Goal: Transaction & Acquisition: Purchase product/service

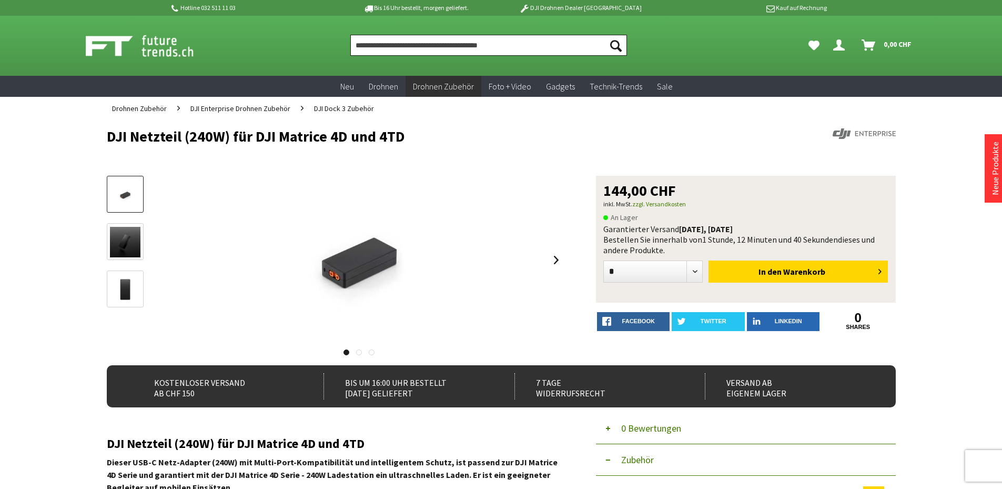
click at [418, 52] on input "Produkt, Marke, Kategorie, EAN, Artikelnummer…" at bounding box center [488, 45] width 277 height 21
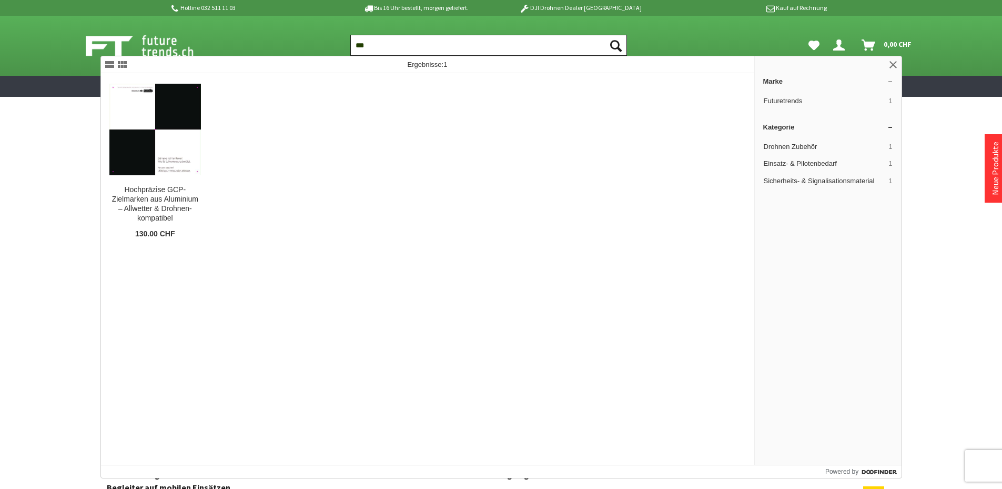
type input "***"
click at [605, 35] on button "Suchen" at bounding box center [616, 45] width 22 height 21
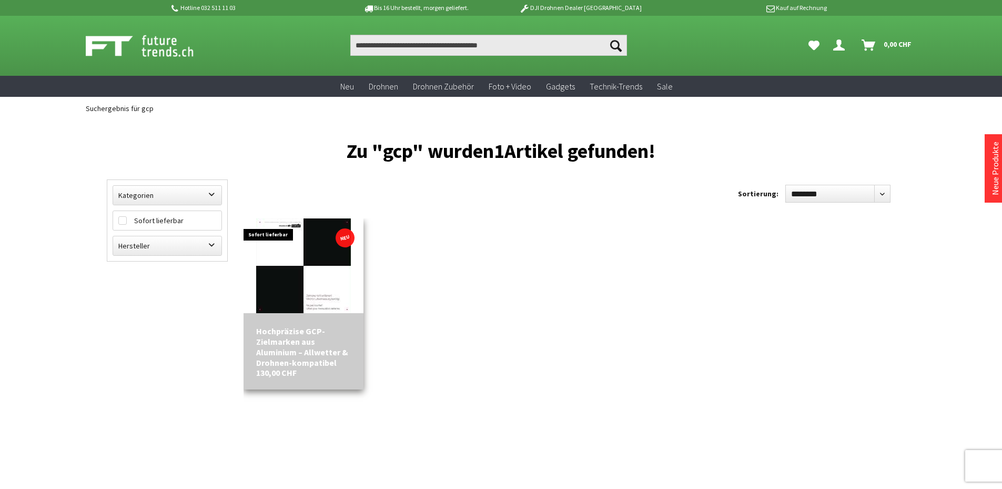
click at [272, 272] on img at bounding box center [303, 265] width 95 height 95
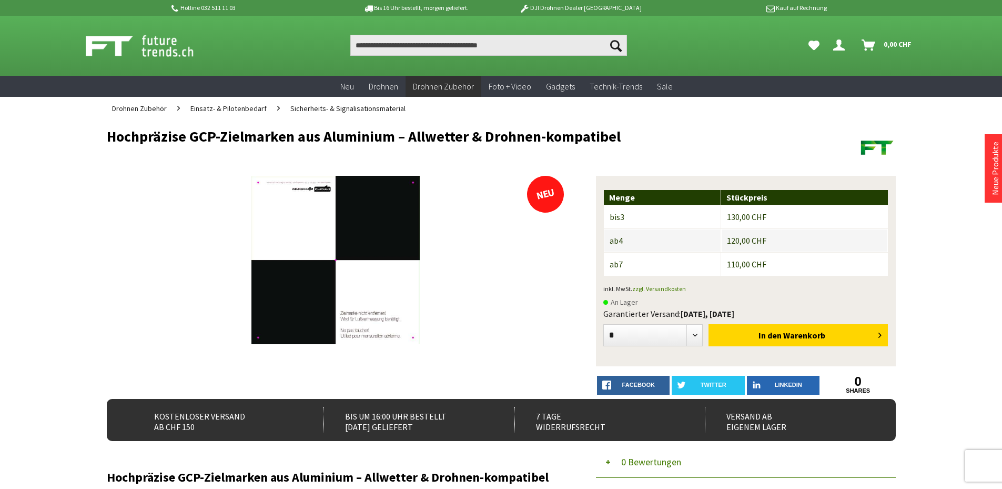
drag, startPoint x: 723, startPoint y: 215, endPoint x: 794, endPoint y: 212, distance: 71.0
click at [794, 212] on td "130,00 CHF" at bounding box center [804, 216] width 166 height 23
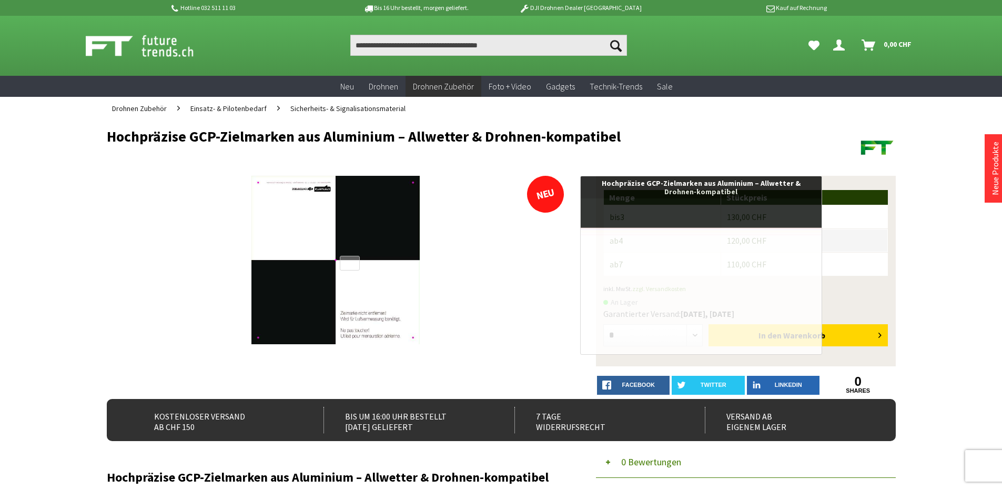
click at [350, 263] on div at bounding box center [349, 263] width 19 height 15
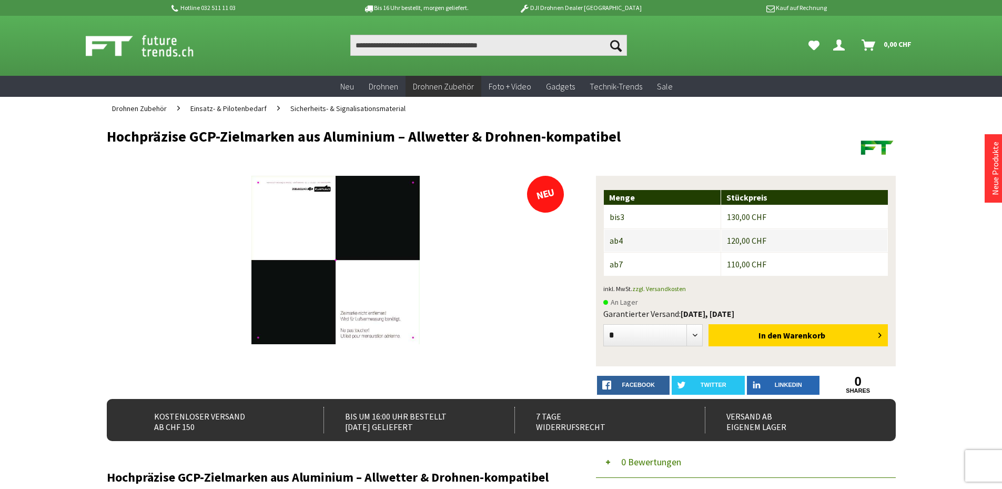
click at [204, 133] on h1 "Hochpräzise GCP-Zielmarken aus Aluminium – Allwetter & Drohnen-kompatibel" at bounding box center [422, 136] width 631 height 16
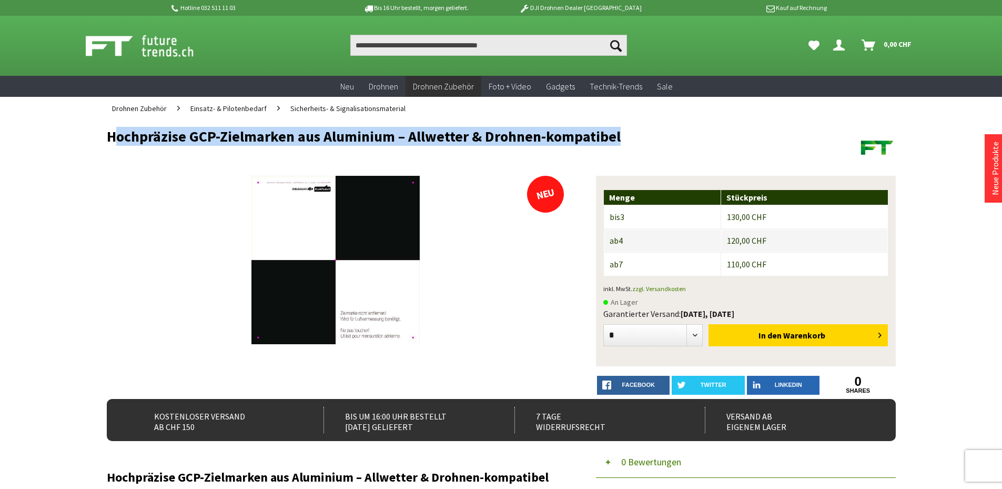
click at [204, 133] on h1 "Hochpräzise GCP-Zielmarken aus Aluminium – Allwetter & Drohnen-kompatibel" at bounding box center [422, 136] width 631 height 16
copy div "Hochpräzise GCP-Zielmarken aus Aluminium – Allwetter & Drohnen-kompatibel"
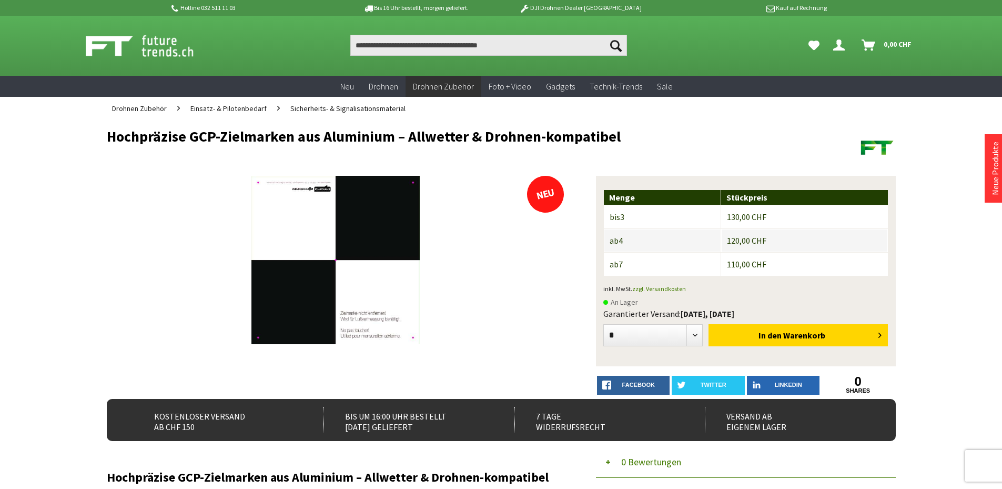
click at [118, 49] on img at bounding box center [151, 46] width 131 height 26
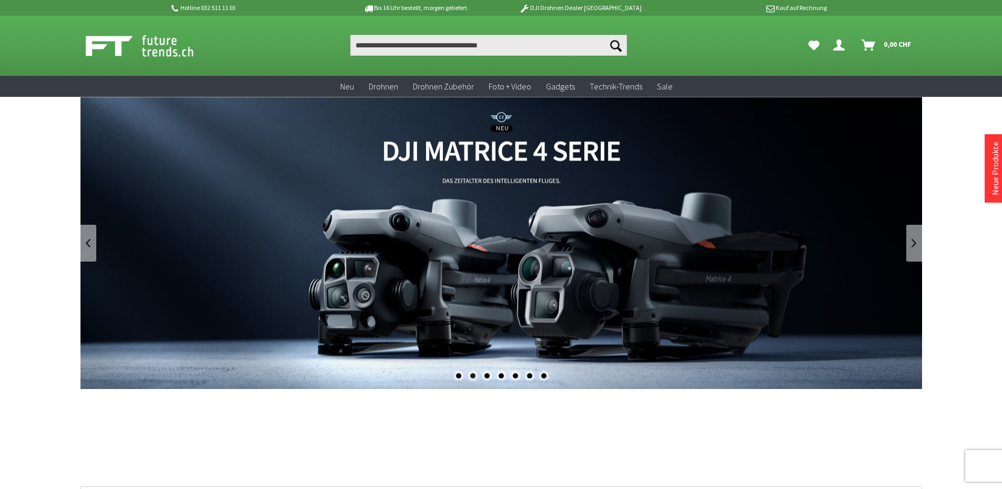
click at [251, 49] on div at bounding box center [187, 46] width 202 height 26
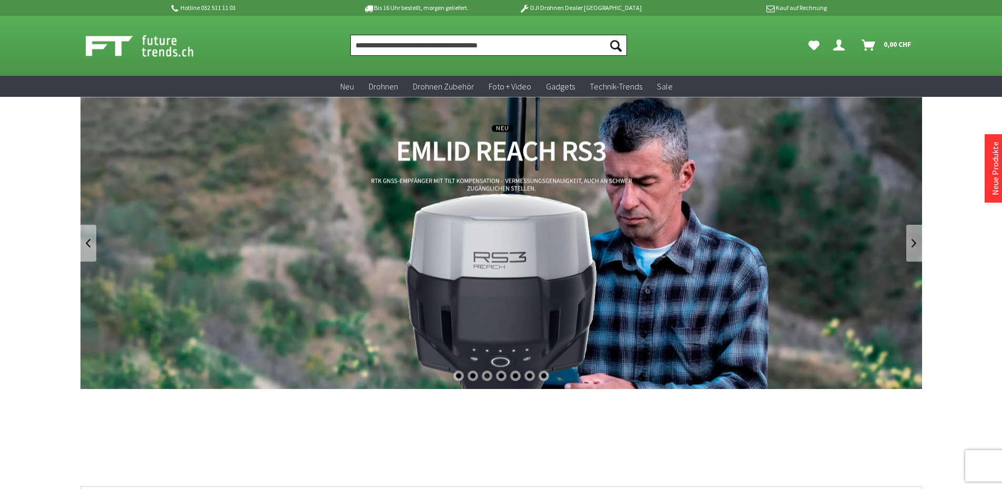
click at [396, 54] on input "Produkt, Marke, Kategorie, EAN, Artikelnummer…" at bounding box center [488, 45] width 277 height 21
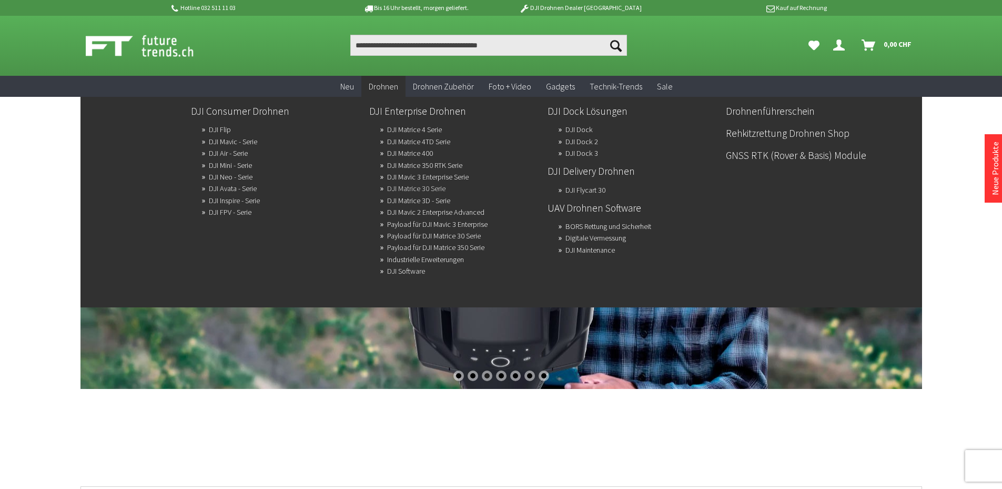
click at [401, 185] on link "DJI Matrice 30 Serie" at bounding box center [416, 188] width 58 height 15
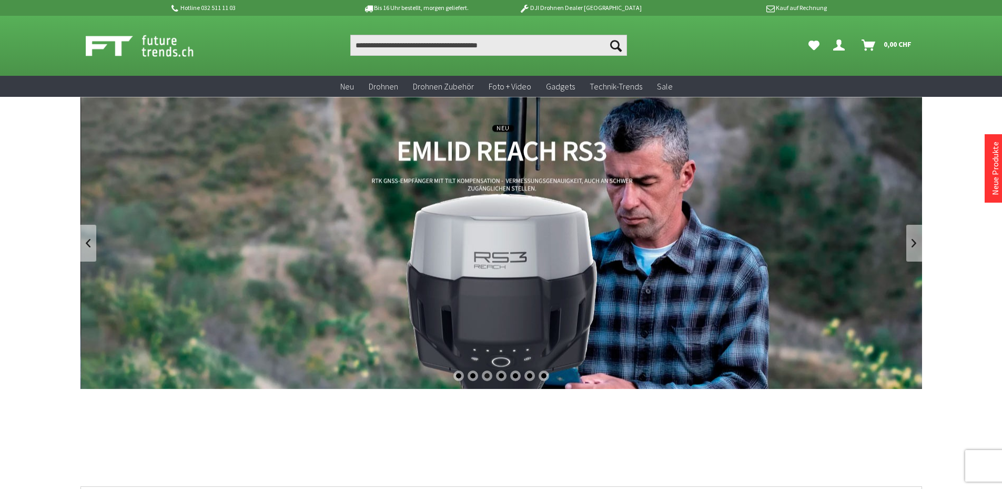
drag, startPoint x: 352, startPoint y: 386, endPoint x: 414, endPoint y: 262, distance: 138.3
click at [353, 385] on link "REACH RS3 von Emlid - GNSS-Empfänger mit Neigungssensor" at bounding box center [500, 243] width 841 height 292
click at [414, 267] on link "REACH RS3 von Emlid - GNSS-Empfänger mit Neigungssensor" at bounding box center [500, 243] width 841 height 292
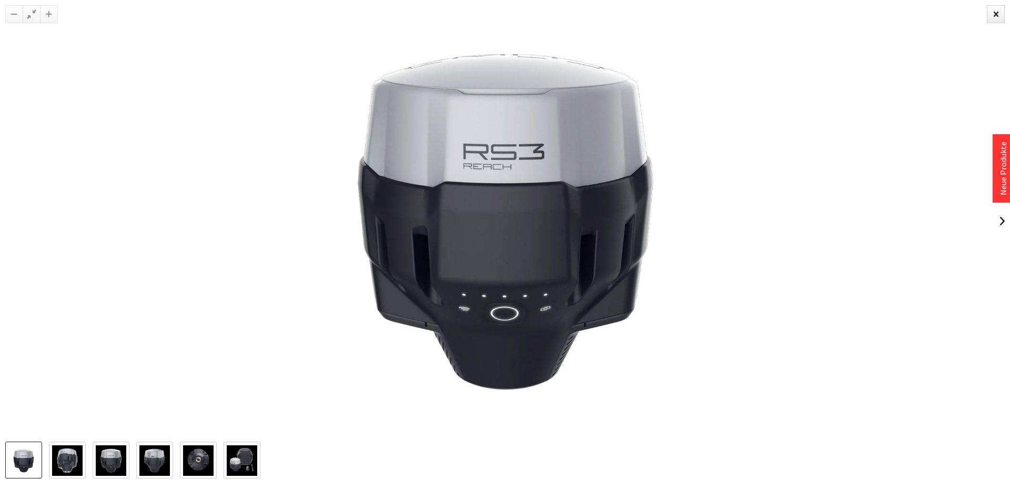
click at [703, 207] on img at bounding box center [504, 220] width 441 height 441
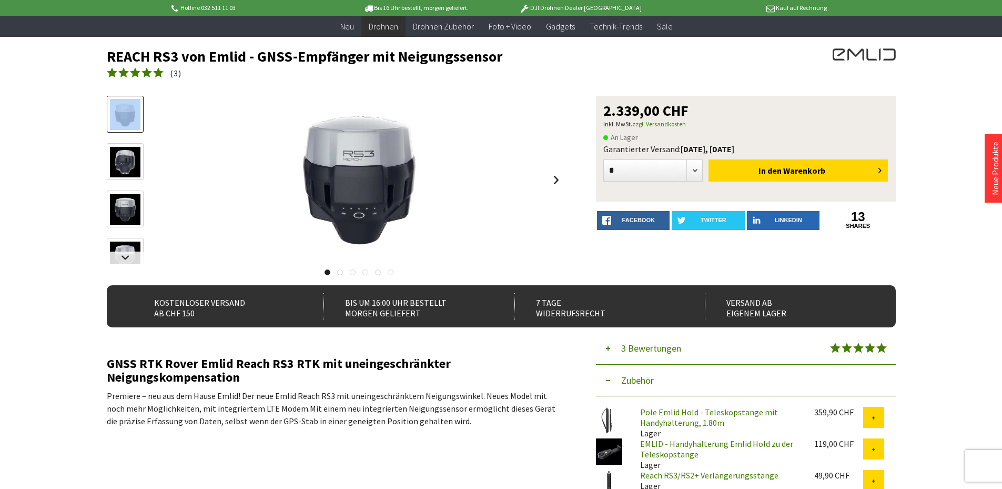
scroll to position [368, 0]
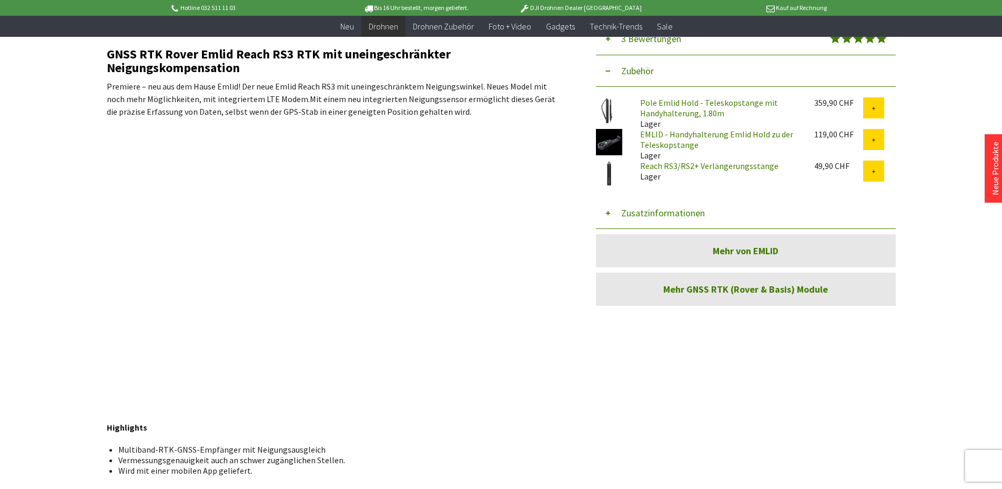
click at [710, 109] on link "Pole Emlid Hold - Teleskopstange mit Handyhalterung, 1.80m" at bounding box center [709, 107] width 138 height 21
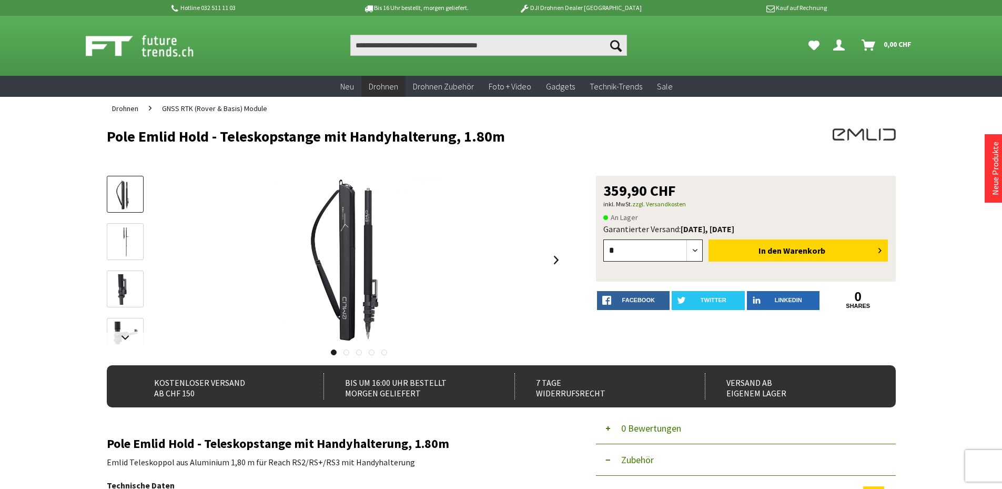
click at [685, 251] on select "* * * * * * * * * ** ** ** ** ** ** ** ** ** ** **" at bounding box center [653, 250] width 100 height 22
select select "**"
click at [603, 239] on select "* * * * * * * * * ** ** ** ** ** ** ** ** ** ** **" at bounding box center [653, 250] width 100 height 22
click at [729, 252] on button "In den Warenkorb" at bounding box center [797, 250] width 179 height 22
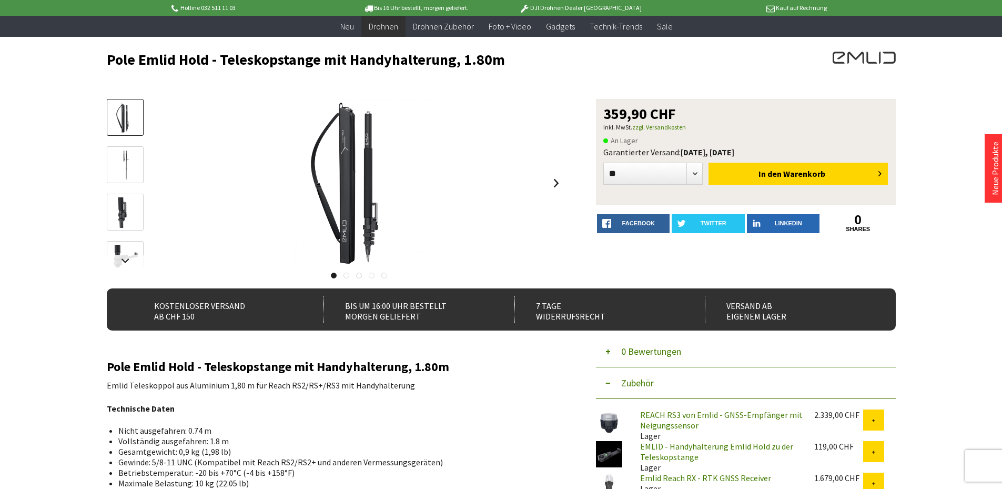
scroll to position [158, 0]
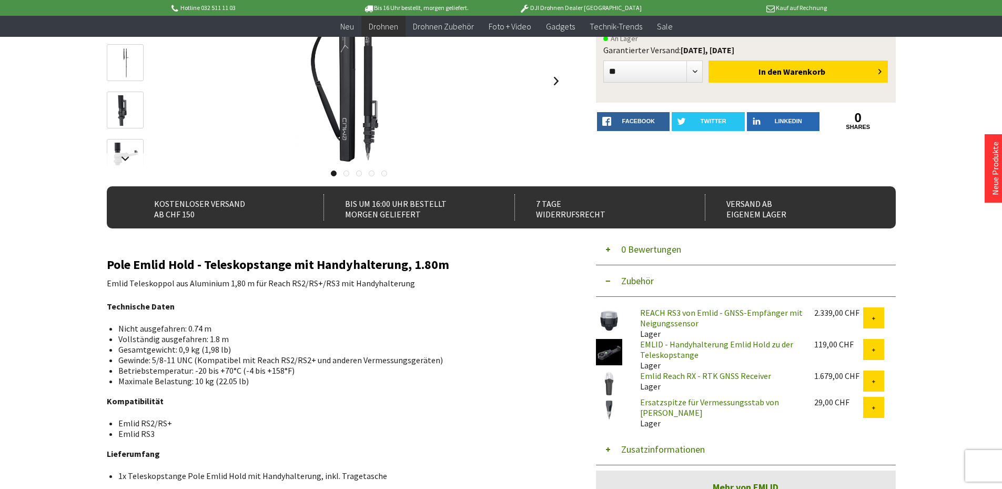
click at [635, 285] on button "Zubehör" at bounding box center [746, 281] width 300 height 32
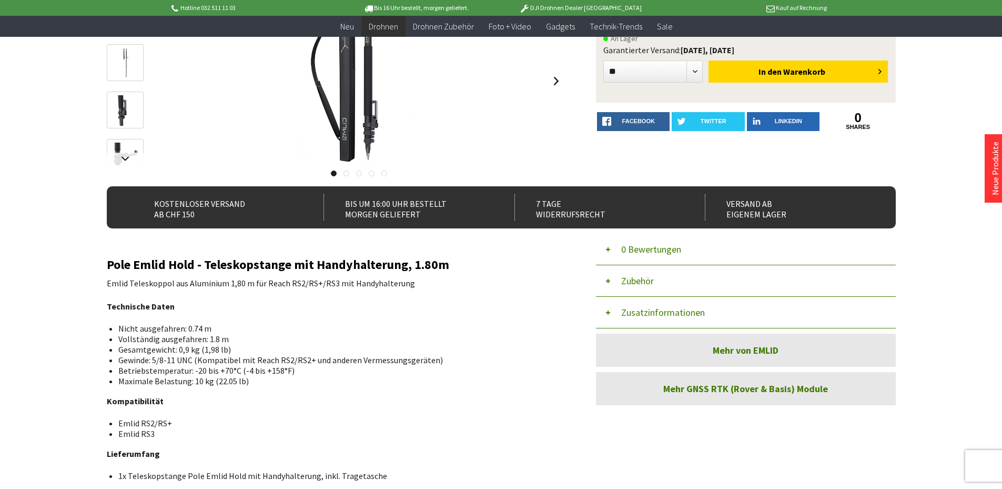
click at [672, 317] on button "Zusatzinformationen" at bounding box center [746, 313] width 300 height 32
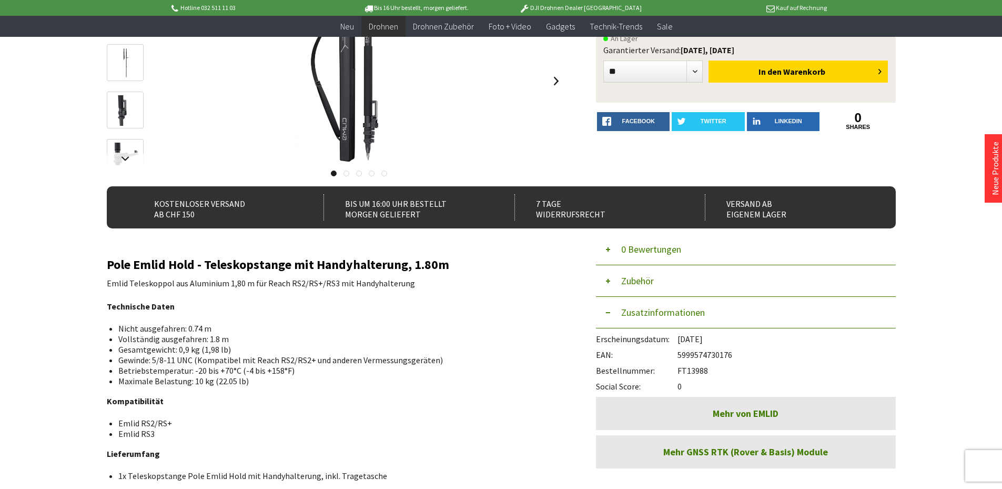
drag, startPoint x: 594, startPoint y: 353, endPoint x: 800, endPoint y: 358, distance: 205.7
click at [800, 358] on div "Pole Emlid Hold - Teleskopstange mit Handyhalterung, 1.80m Pole Emlid Hold - Te…" at bounding box center [501, 283] width 789 height 685
click at [720, 357] on div "EAN: 5999574730176" at bounding box center [746, 352] width 300 height 16
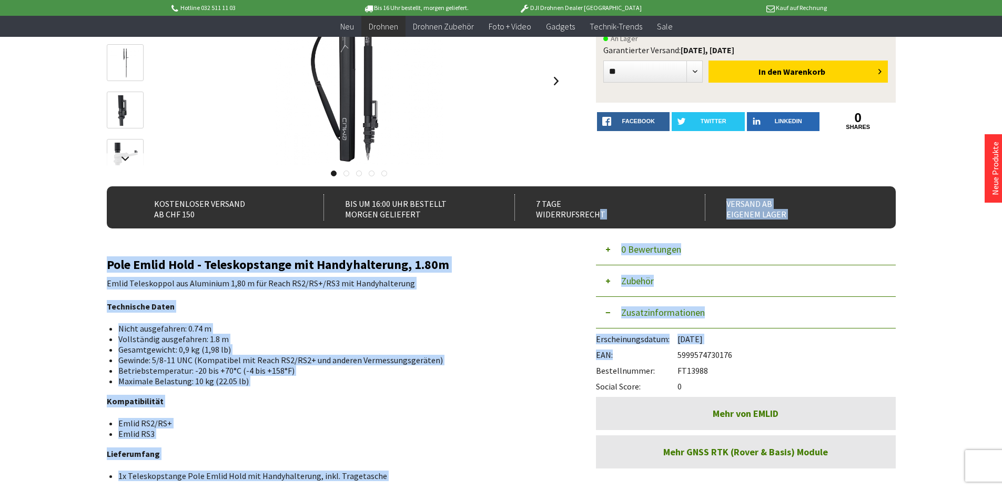
drag, startPoint x: 595, startPoint y: 354, endPoint x: 640, endPoint y: 352, distance: 45.8
click at [640, 352] on div "Pole Emlid Hold - Teleskopstange mit Handyhalterung, 1.80m Pole Emlid Hold - Te…" at bounding box center [501, 283] width 789 height 685
click at [640, 352] on span "EAN:" at bounding box center [637, 354] width 82 height 11
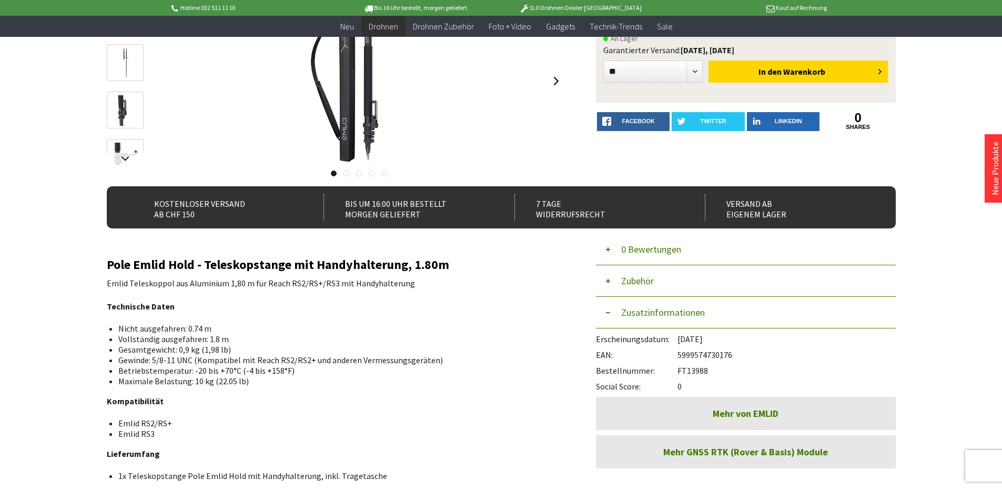
drag, startPoint x: 598, startPoint y: 355, endPoint x: 743, endPoint y: 353, distance: 145.1
click at [743, 353] on div "EAN: 5999574730176" at bounding box center [746, 352] width 300 height 16
copy div "AN: 5999574730176"
